Goal: Task Accomplishment & Management: Use online tool/utility

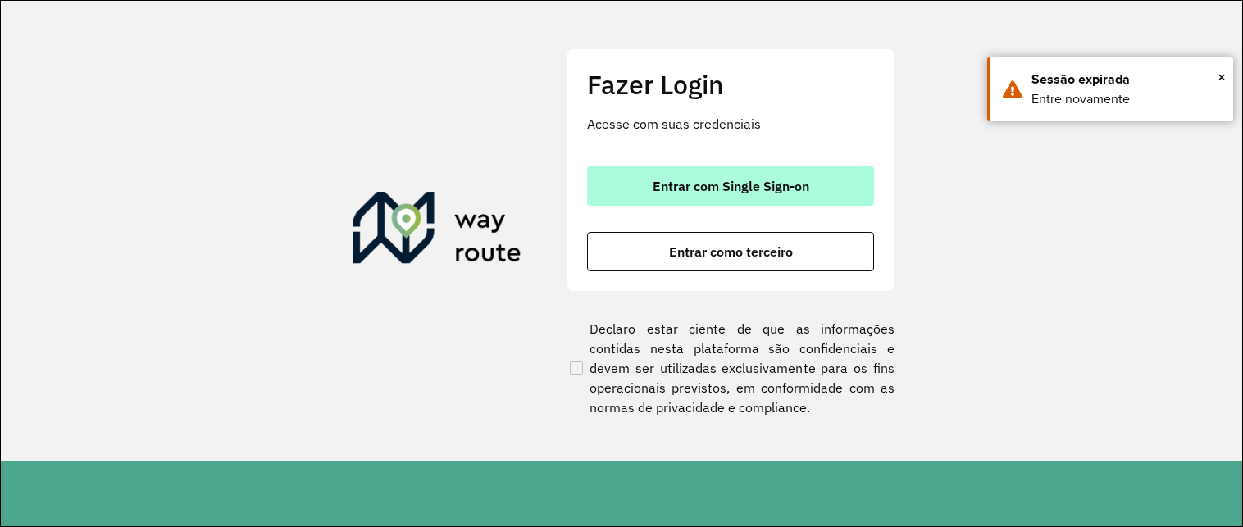
click at [791, 176] on button "Entrar com Single Sign-on" at bounding box center [730, 185] width 287 height 39
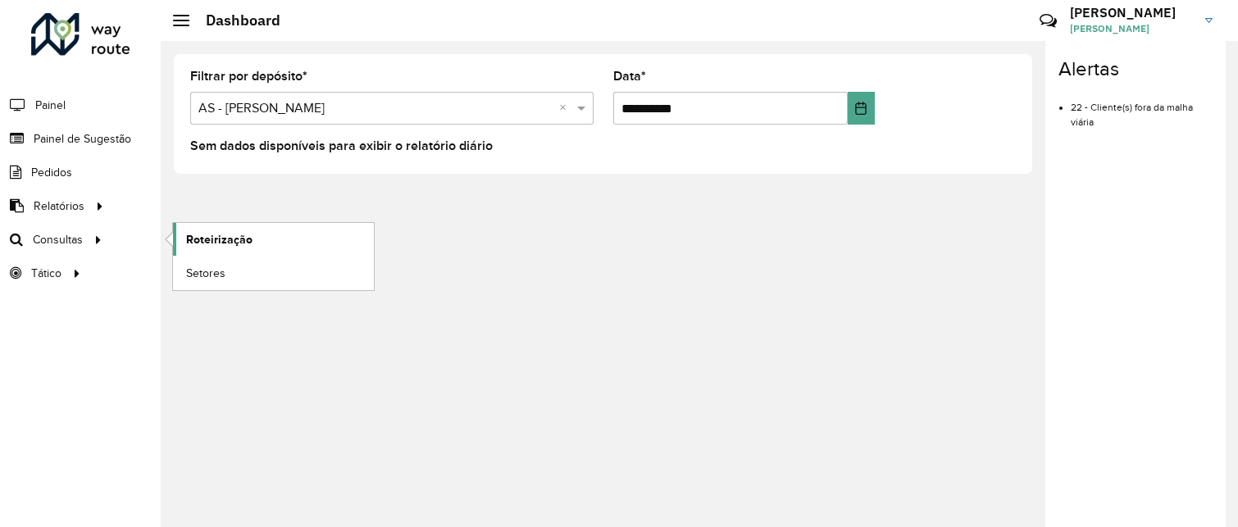
click at [193, 234] on span "Roteirização" at bounding box center [219, 239] width 66 height 17
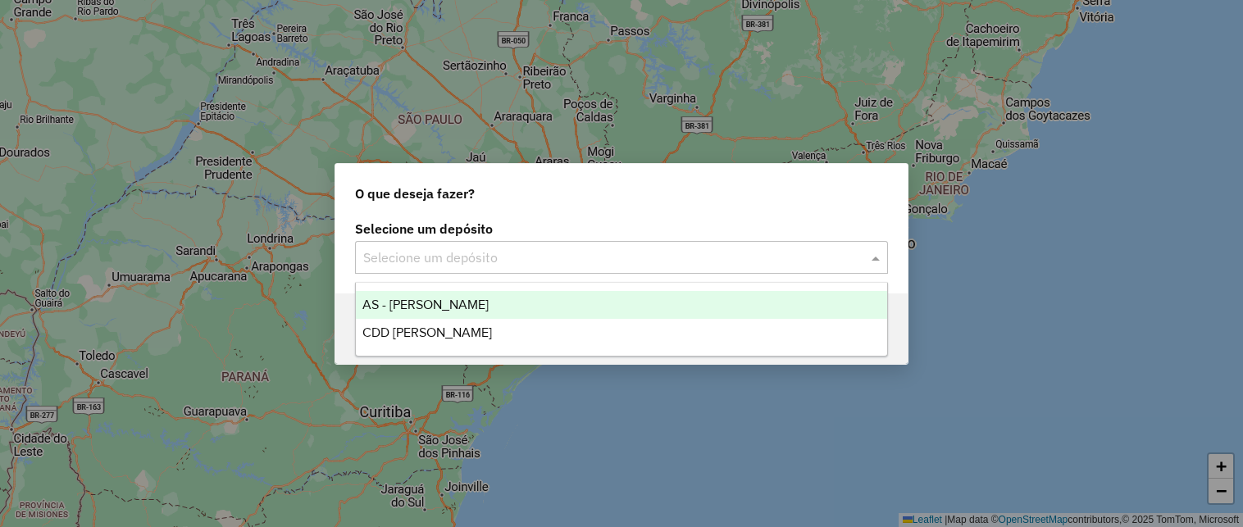
click at [427, 245] on div "Selecione um depósito" at bounding box center [621, 257] width 533 height 33
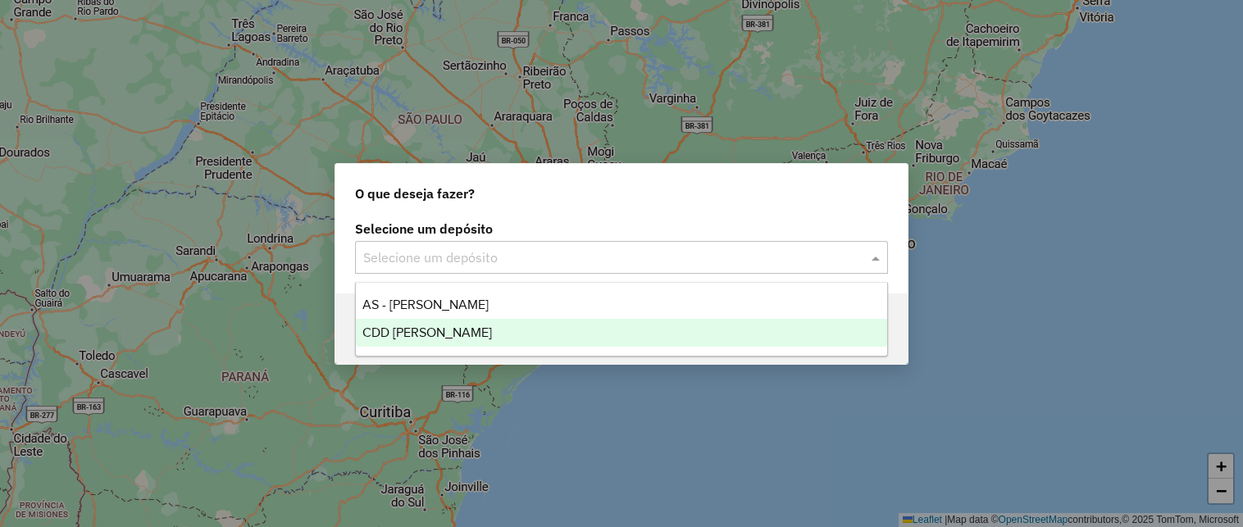
click at [418, 330] on span "CDD Mogi Mirim" at bounding box center [427, 332] width 130 height 14
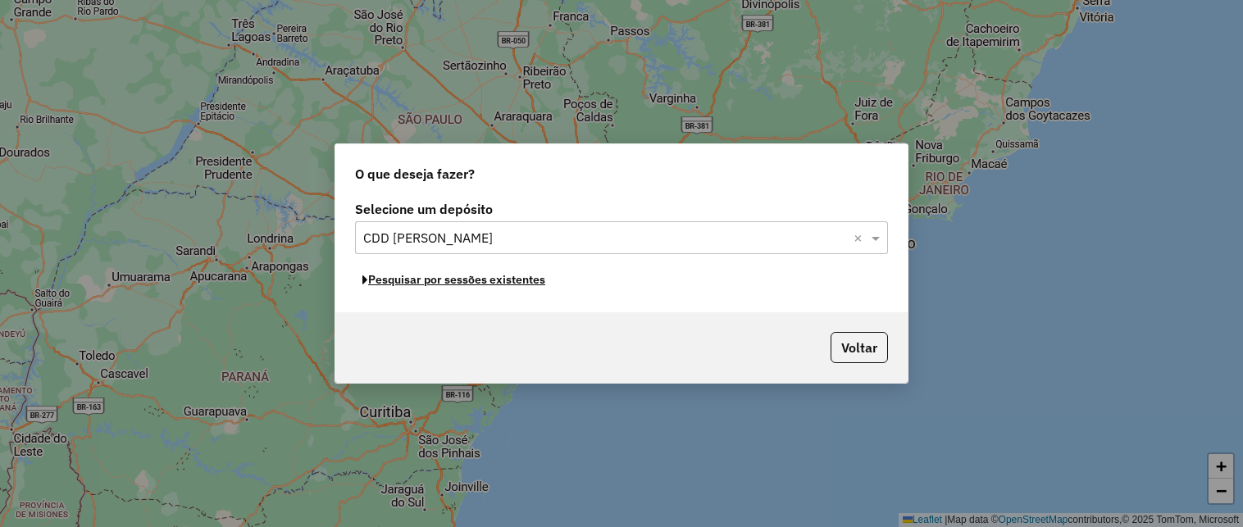
click at [526, 285] on button "Pesquisar por sessões existentes" at bounding box center [454, 279] width 198 height 25
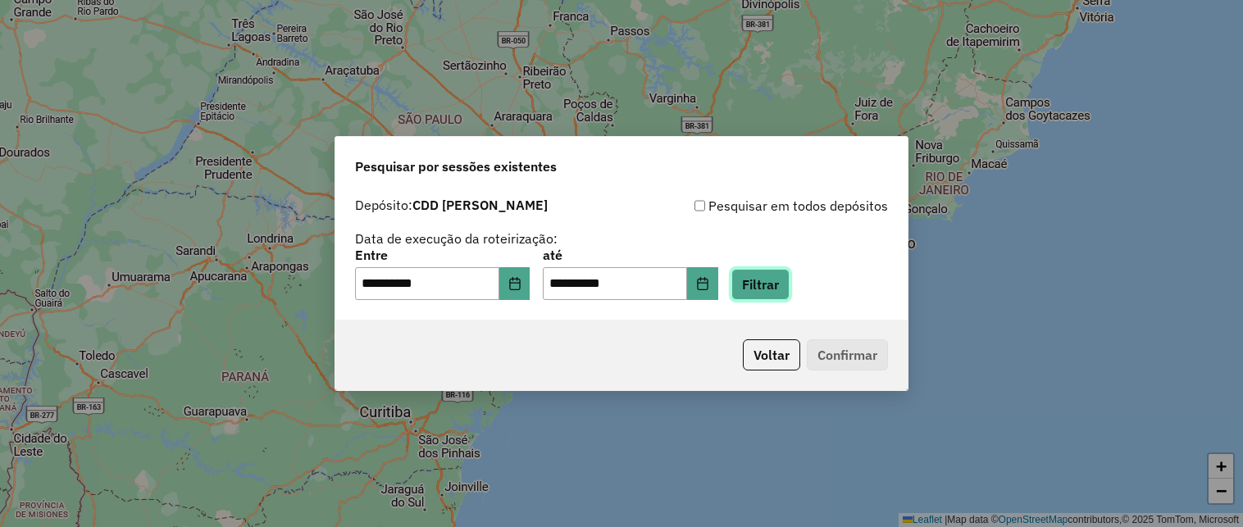
click at [787, 296] on button "Filtrar" at bounding box center [760, 284] width 58 height 31
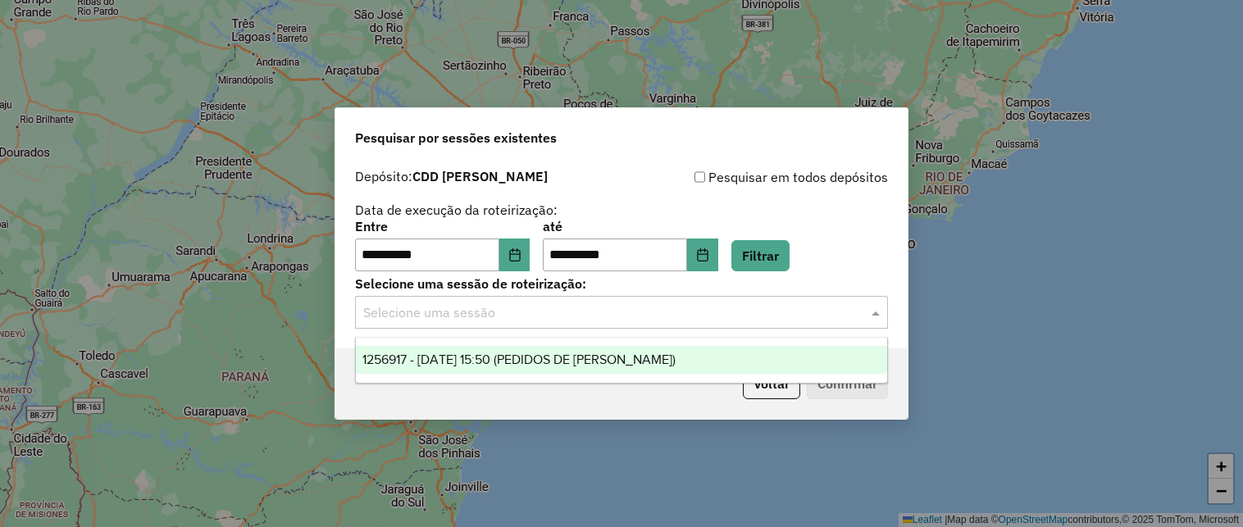
click at [693, 314] on input "text" at bounding box center [605, 313] width 484 height 20
click at [709, 256] on icon "Choose Date" at bounding box center [702, 254] width 13 height 13
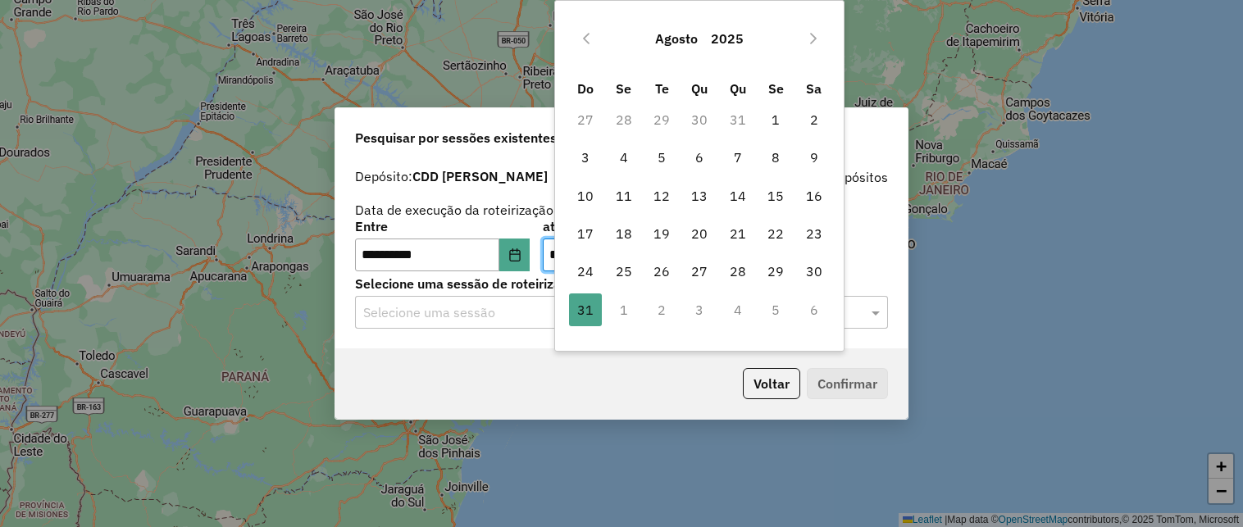
click at [626, 313] on td "1" at bounding box center [624, 310] width 38 height 38
click at [812, 37] on icon "Next Month" at bounding box center [813, 38] width 13 height 13
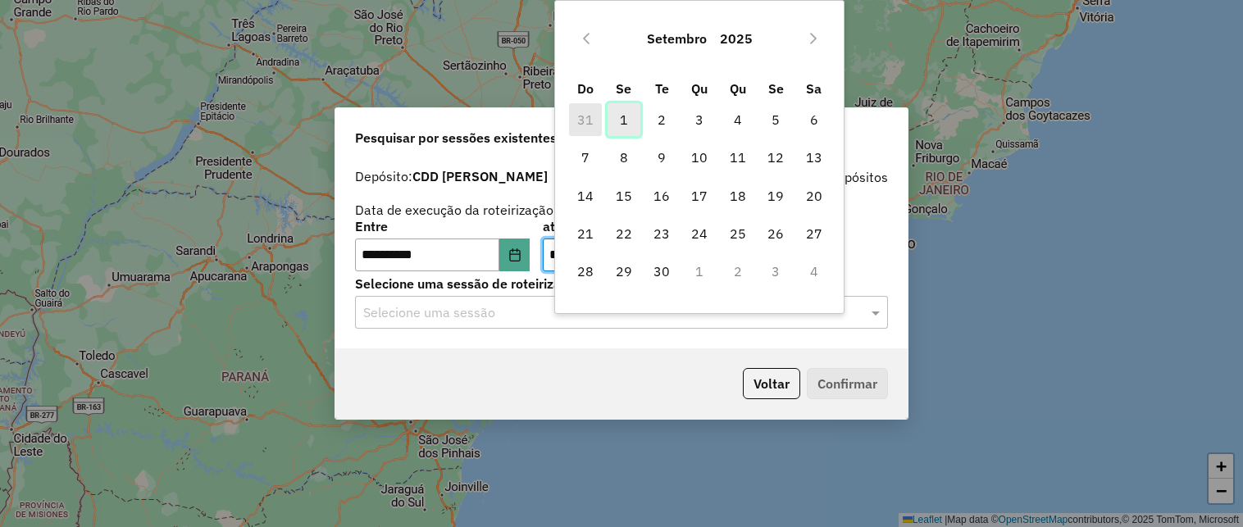
click at [617, 124] on span "1" at bounding box center [623, 119] width 33 height 33
type input "**********"
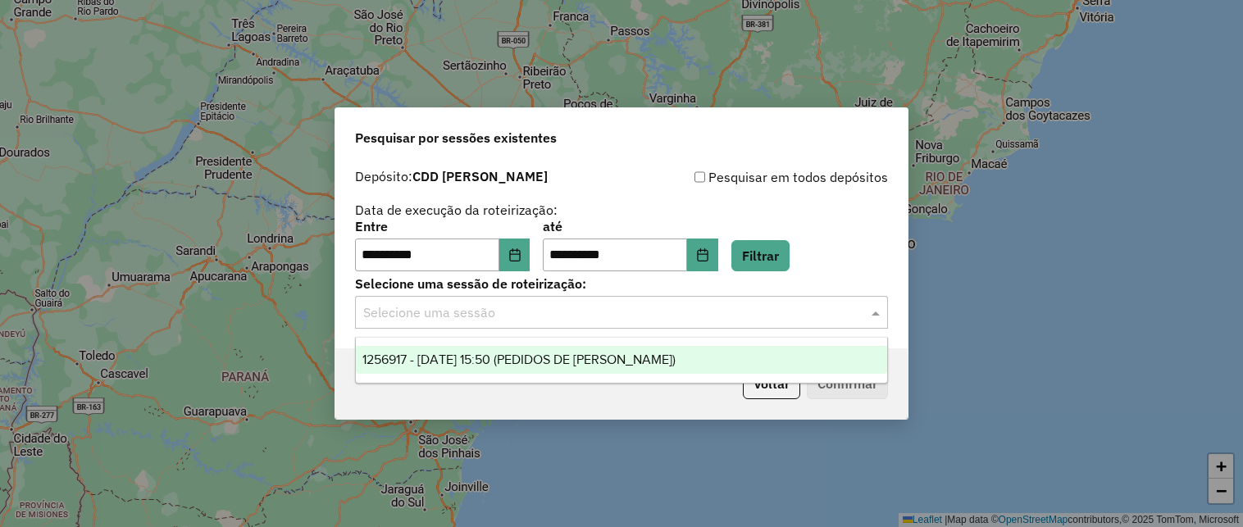
click at [781, 321] on input "text" at bounding box center [605, 313] width 484 height 20
click at [789, 248] on button "Filtrar" at bounding box center [760, 255] width 58 height 31
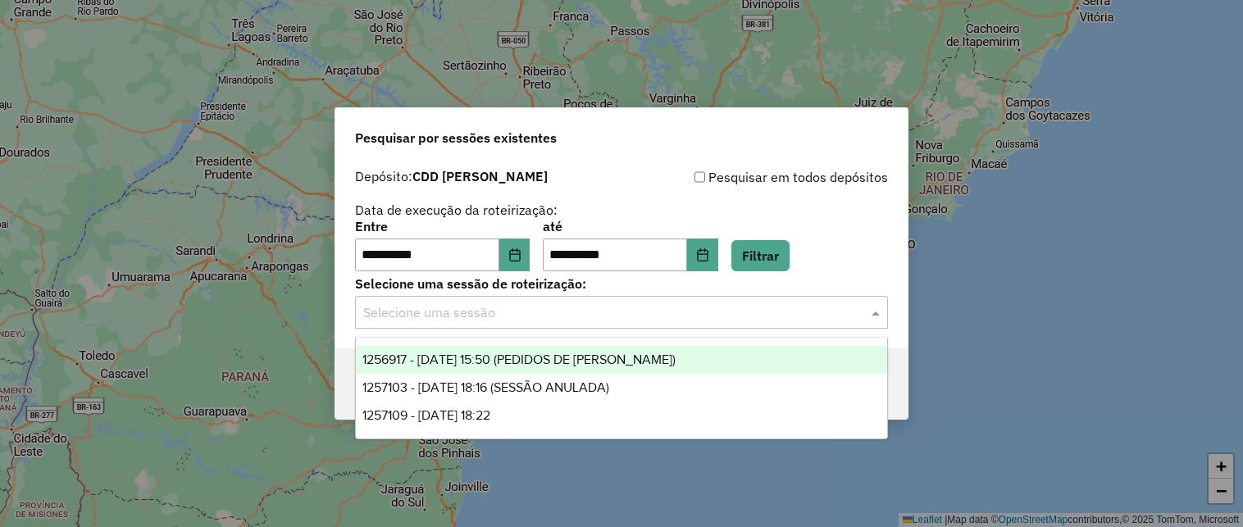
click at [703, 314] on input "text" at bounding box center [605, 313] width 484 height 20
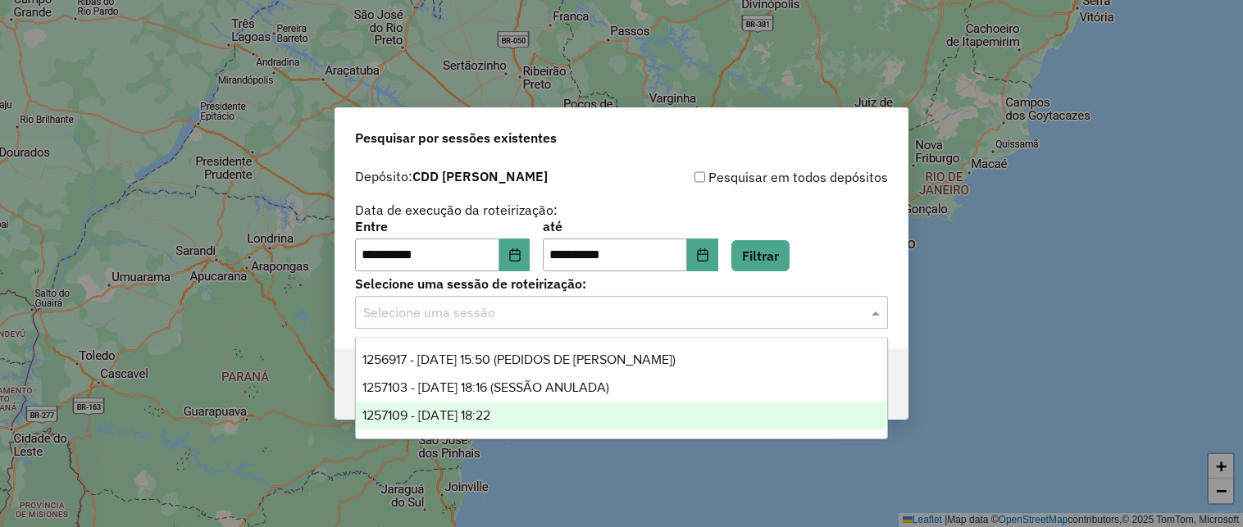
click at [535, 421] on div "1257109 - 01/09/2025 18:22" at bounding box center [621, 416] width 531 height 28
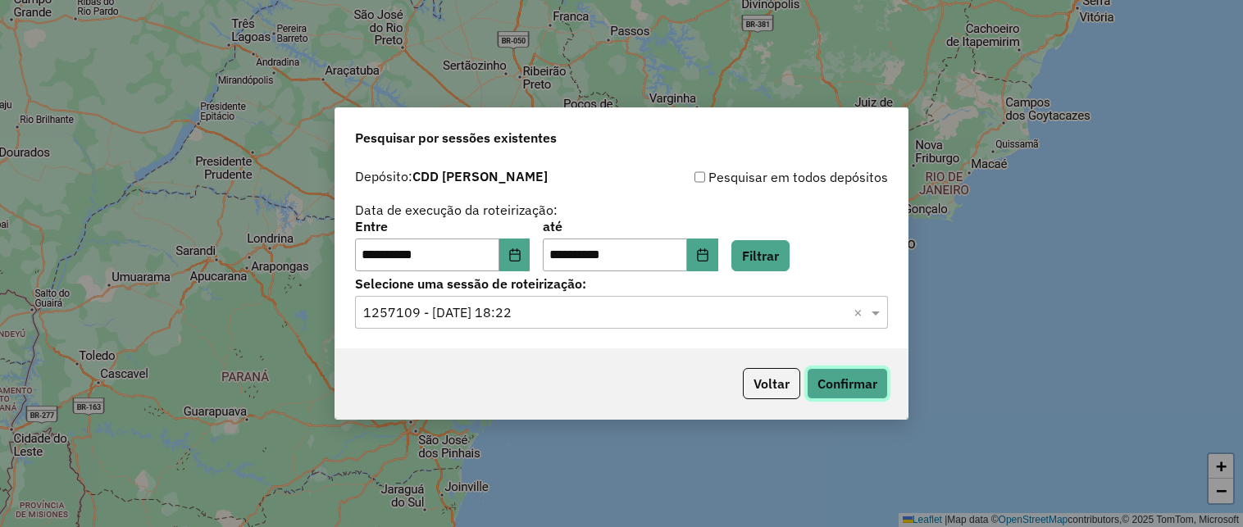
click at [858, 387] on button "Confirmar" at bounding box center [847, 383] width 81 height 31
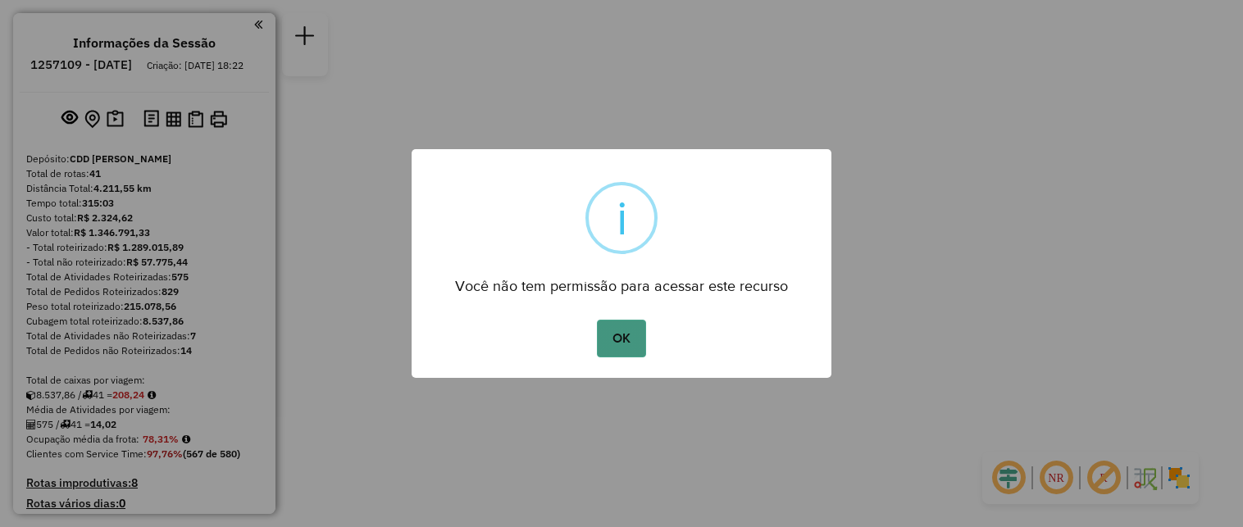
click at [628, 341] on button "OK" at bounding box center [621, 339] width 48 height 38
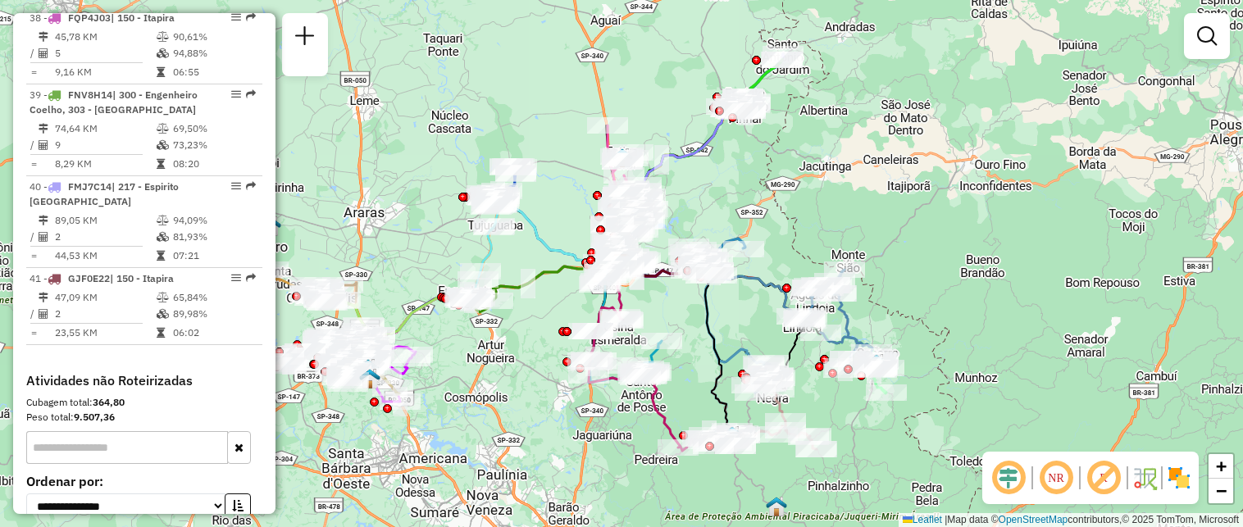
scroll to position [4443, 0]
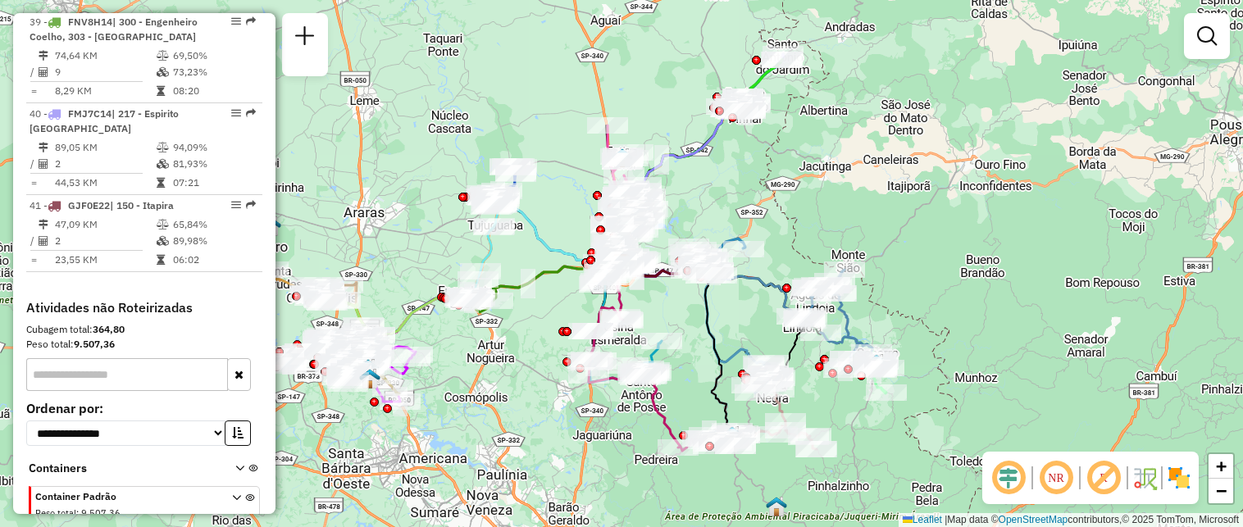
drag, startPoint x: 195, startPoint y: 480, endPoint x: 232, endPoint y: 453, distance: 46.2
click at [232, 489] on div "Container Padrão Peso total : 9.507,36 Cubagem total : 364,81 Total de atividad…" at bounding box center [145, 522] width 221 height 66
click at [232, 494] on icon at bounding box center [236, 524] width 9 height 61
click at [273, 341] on div "Informações da Sessão 1257109 - 01/09/2025 Criação: 30/08/2025 18:22 Depósito: …" at bounding box center [144, 263] width 262 height 501
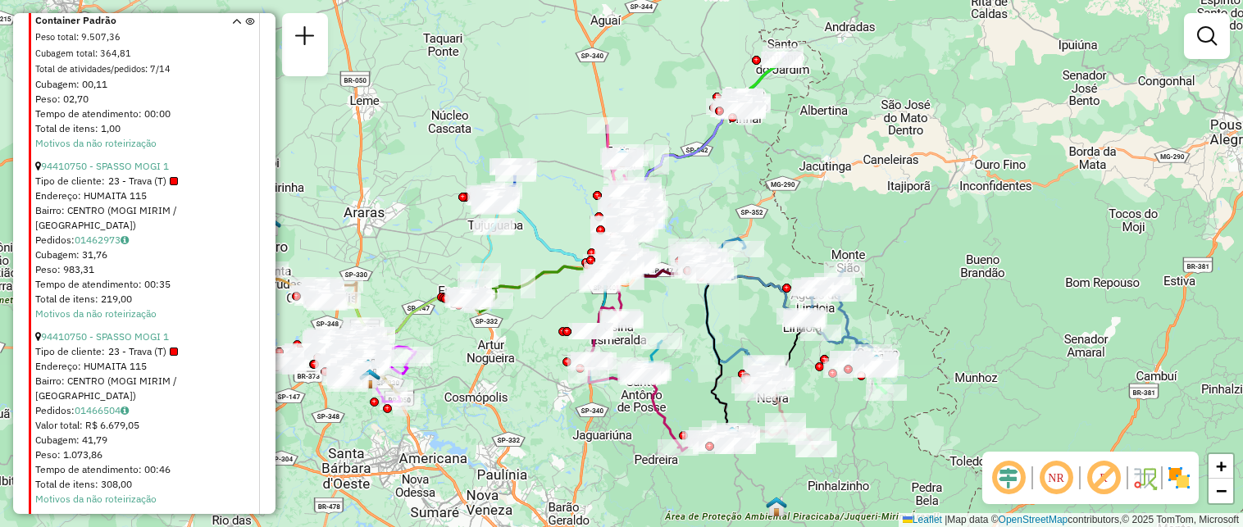
scroll to position [6836, 0]
